Goal: Check status: Check status

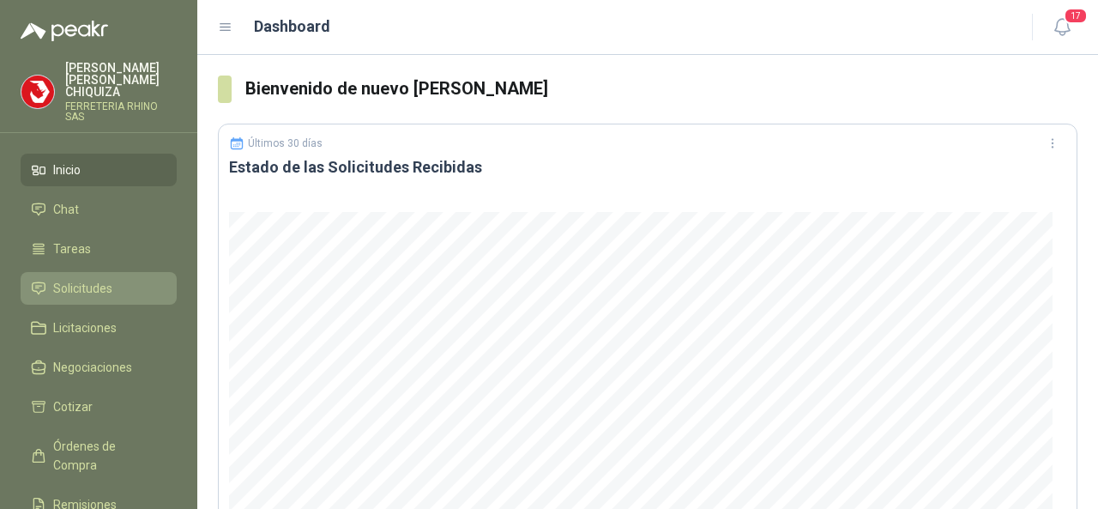
click at [75, 279] on span "Solicitudes" at bounding box center [82, 288] width 59 height 19
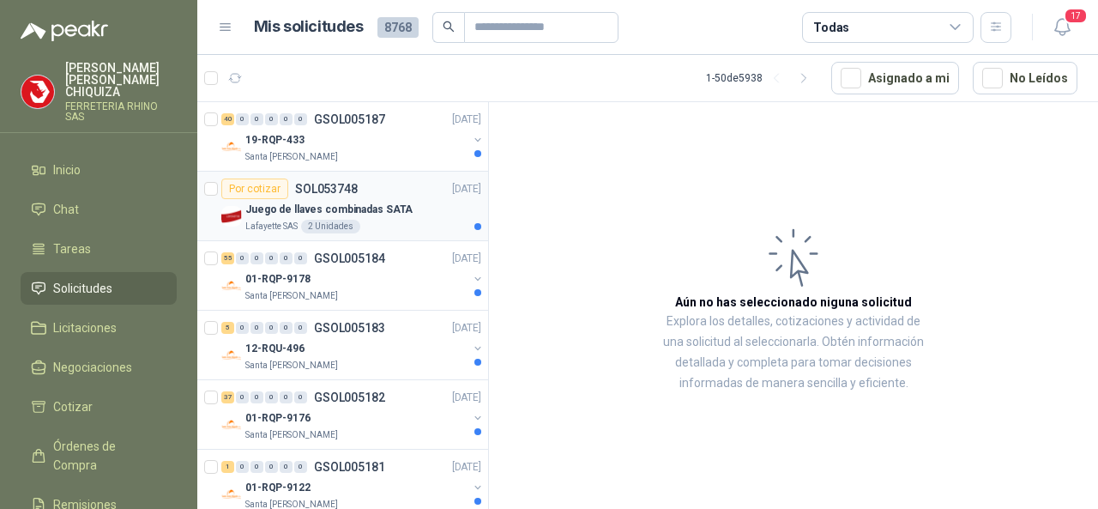
click at [341, 189] on p "SOL053748" at bounding box center [326, 189] width 63 height 12
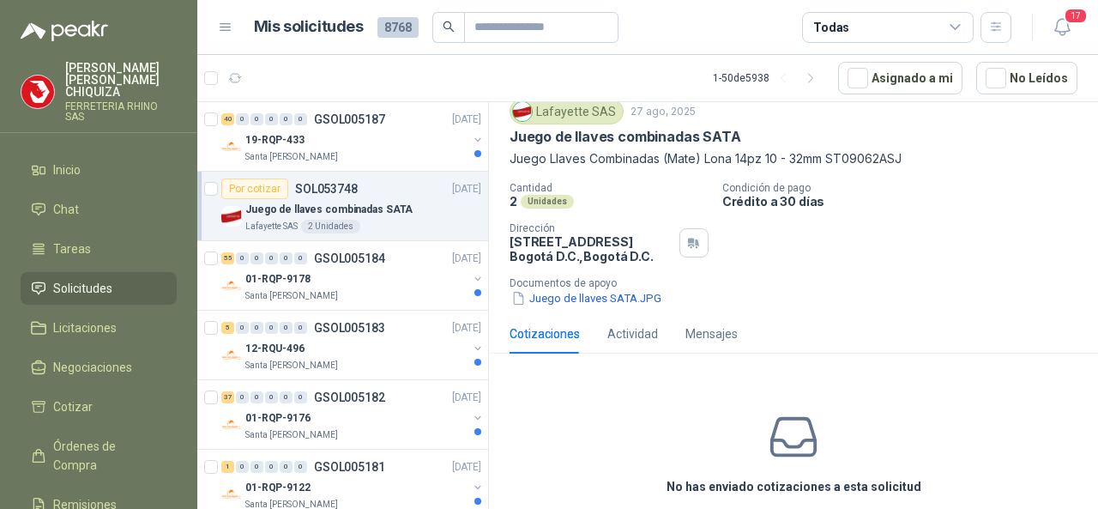
scroll to position [86, 0]
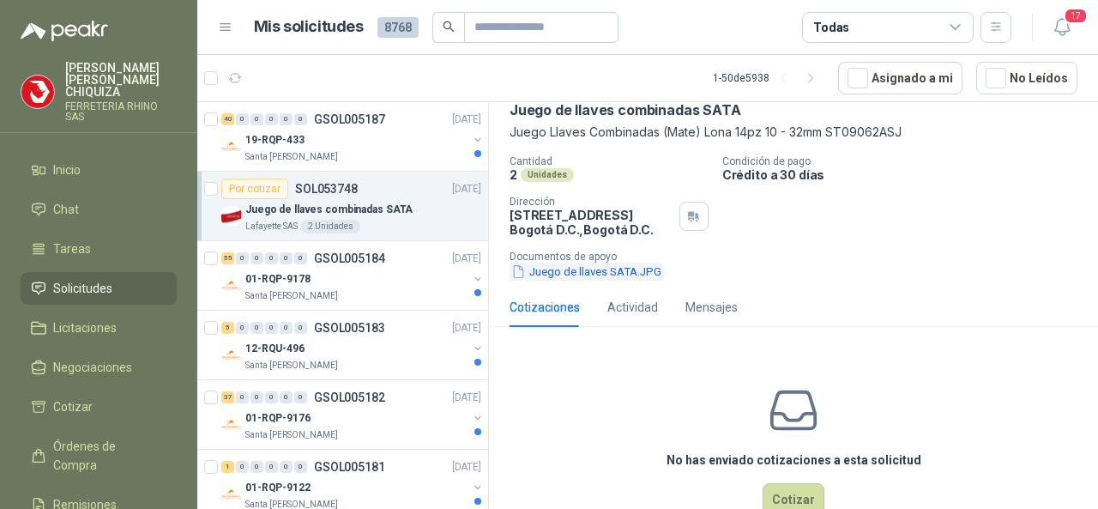
click at [588, 272] on button "Juego de llaves SATA.JPG" at bounding box center [586, 271] width 154 height 18
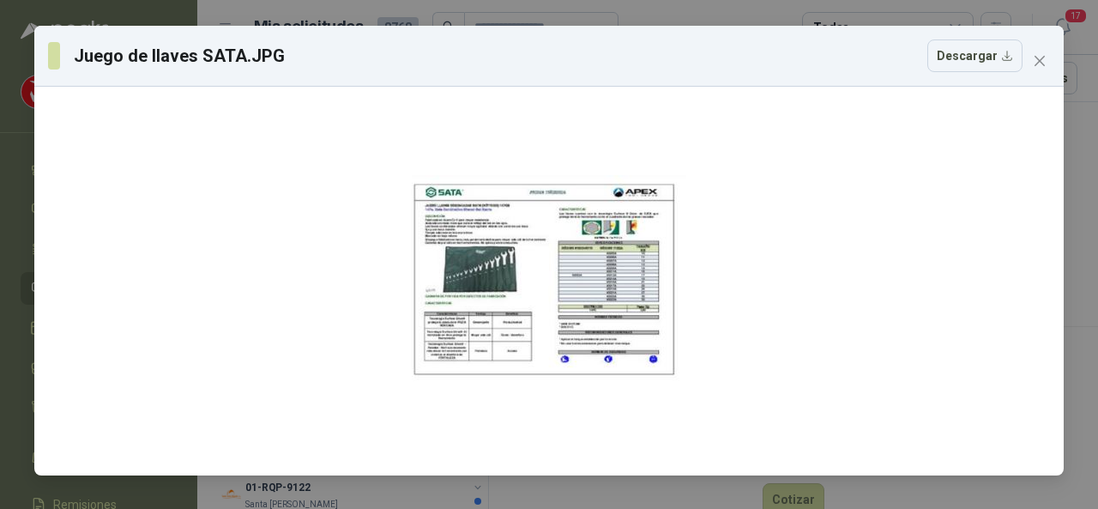
click at [588, 272] on div at bounding box center [549, 280] width 274 height 375
click at [553, 256] on div at bounding box center [549, 280] width 274 height 375
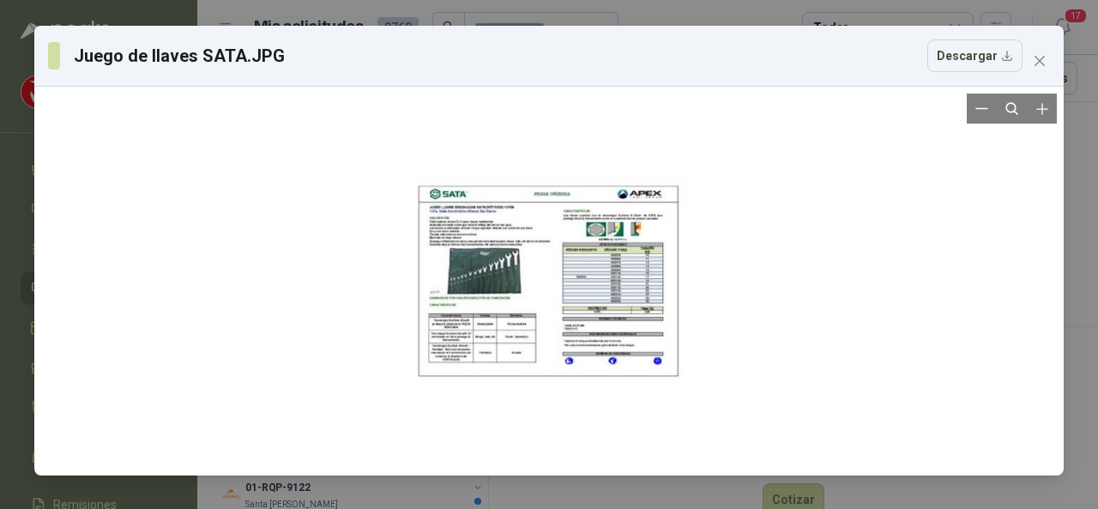
click at [585, 257] on div at bounding box center [553, 282] width 274 height 375
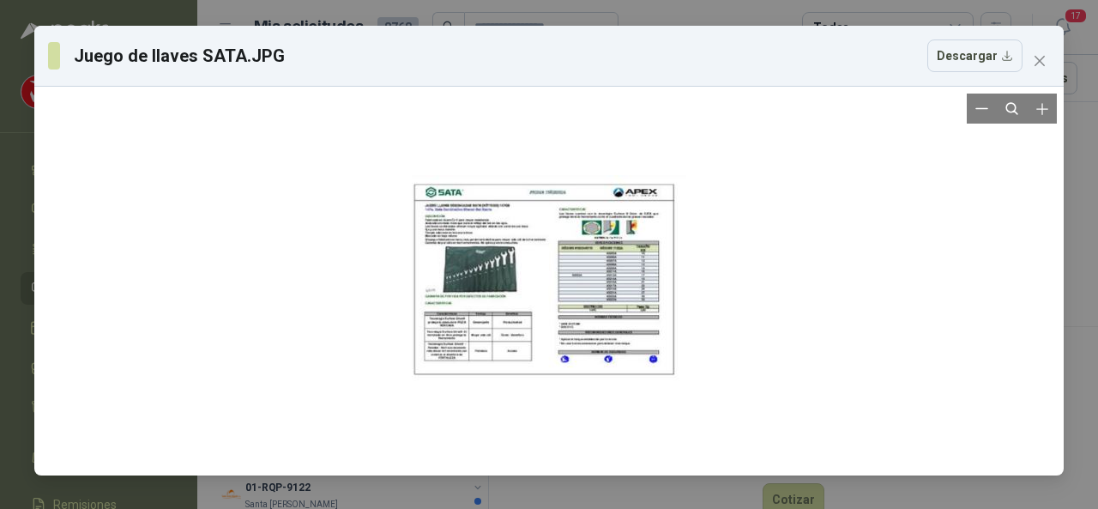
click at [569, 268] on div at bounding box center [549, 280] width 274 height 375
click at [1038, 110] on icon "Zoom in" at bounding box center [1041, 108] width 17 height 17
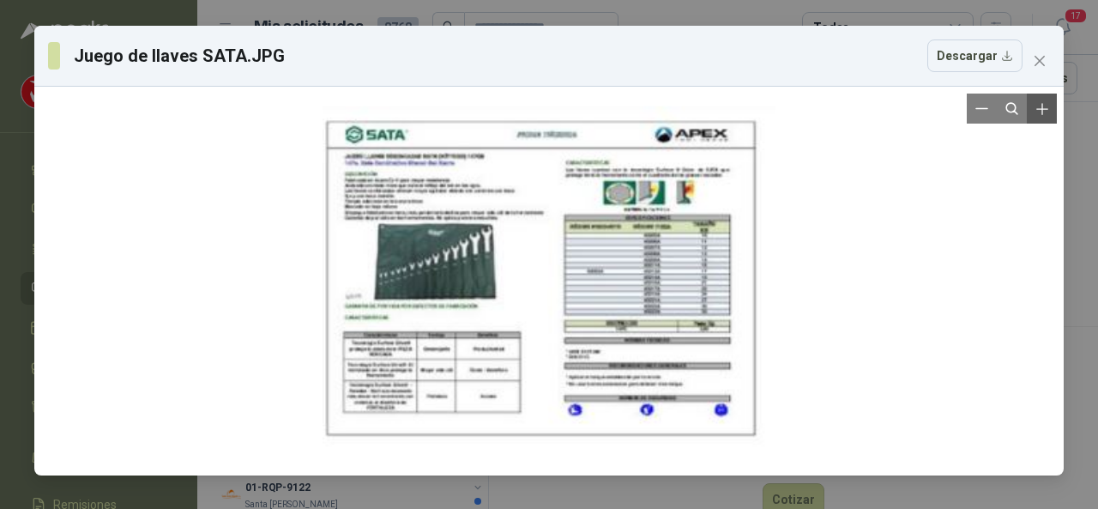
click at [1038, 110] on icon "Zoom in" at bounding box center [1041, 108] width 17 height 17
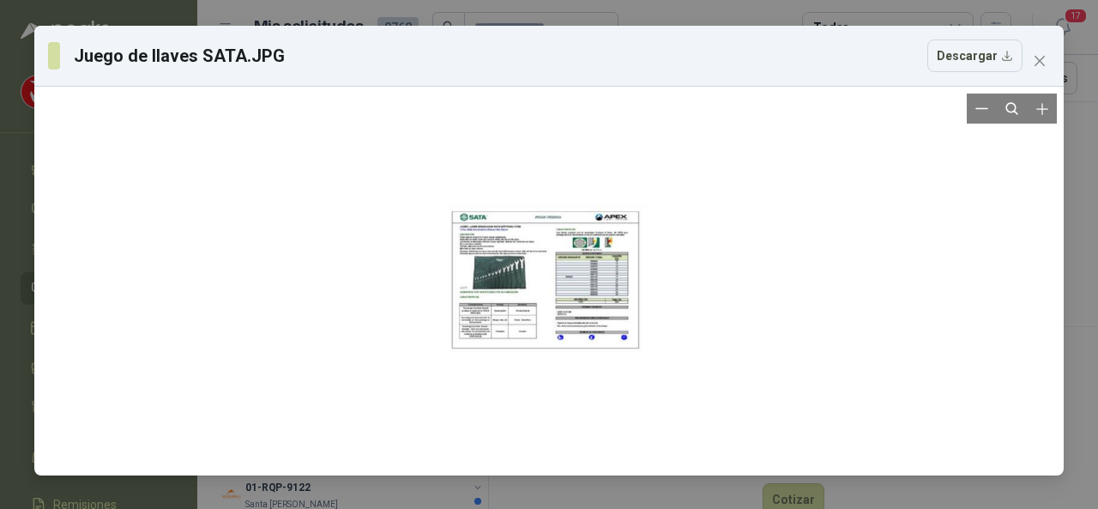
click at [823, 299] on div at bounding box center [548, 280] width 1015 height 375
click at [1036, 65] on icon "close" at bounding box center [1040, 61] width 14 height 14
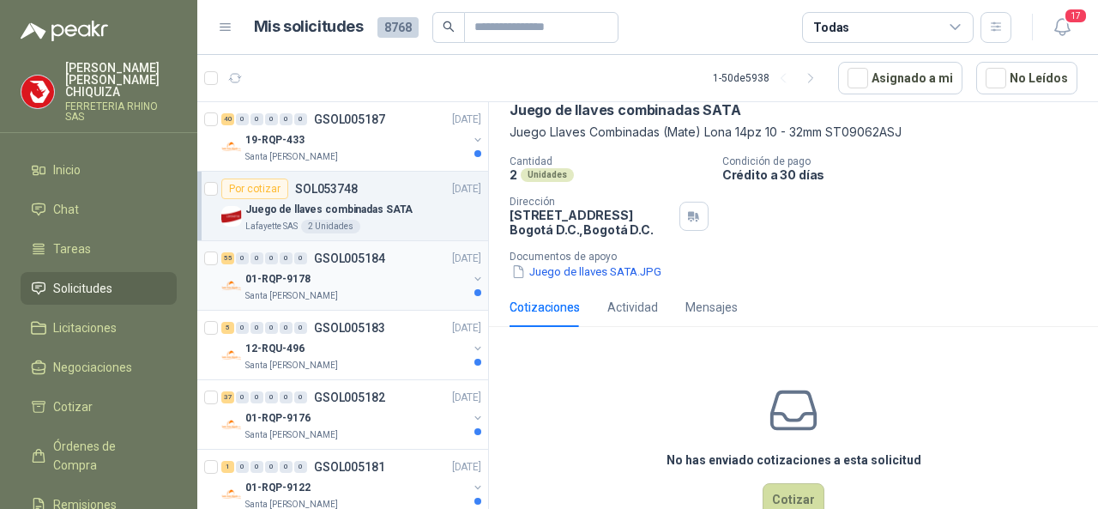
click at [359, 255] on p "GSOL005184" at bounding box center [349, 258] width 71 height 12
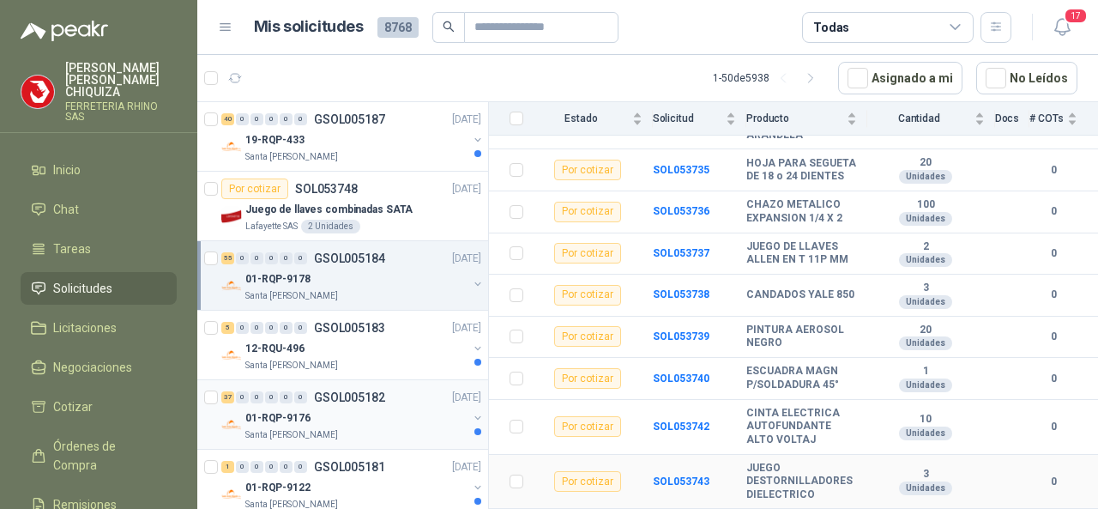
scroll to position [2286, 0]
